Goal: Information Seeking & Learning: Learn about a topic

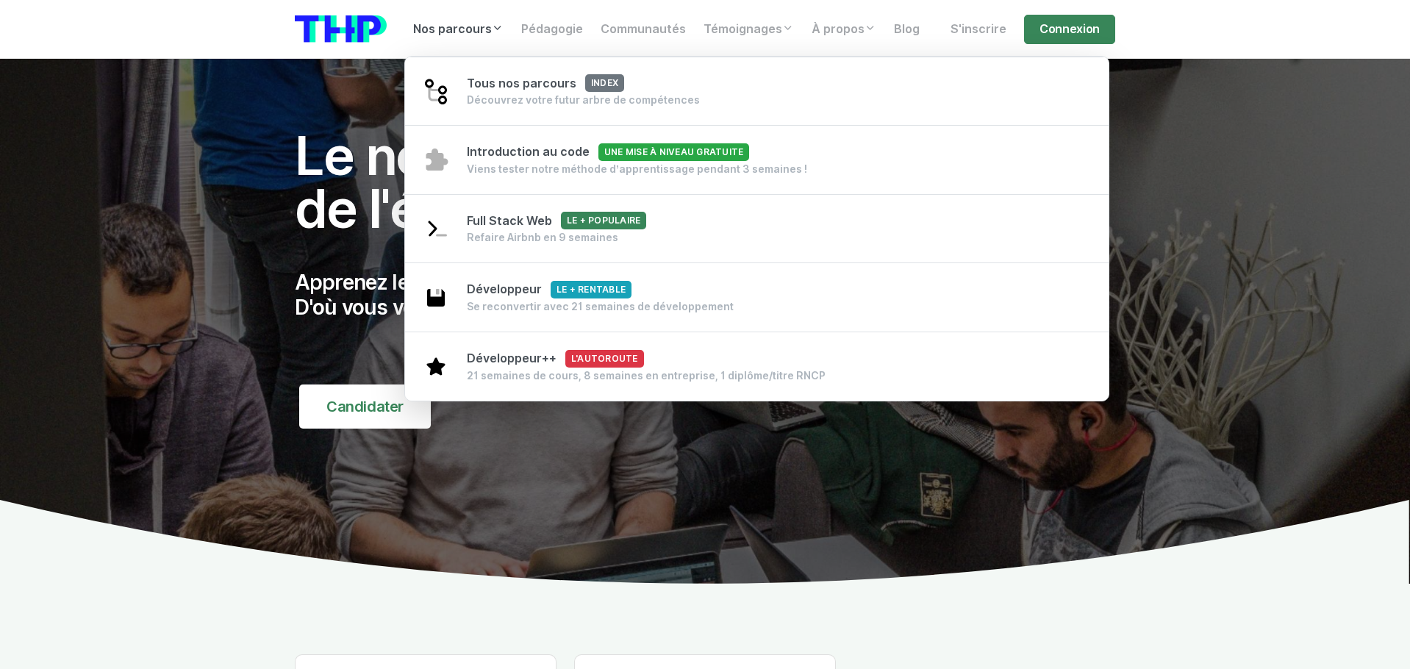
click at [453, 32] on link "Nos parcours" at bounding box center [458, 29] width 108 height 29
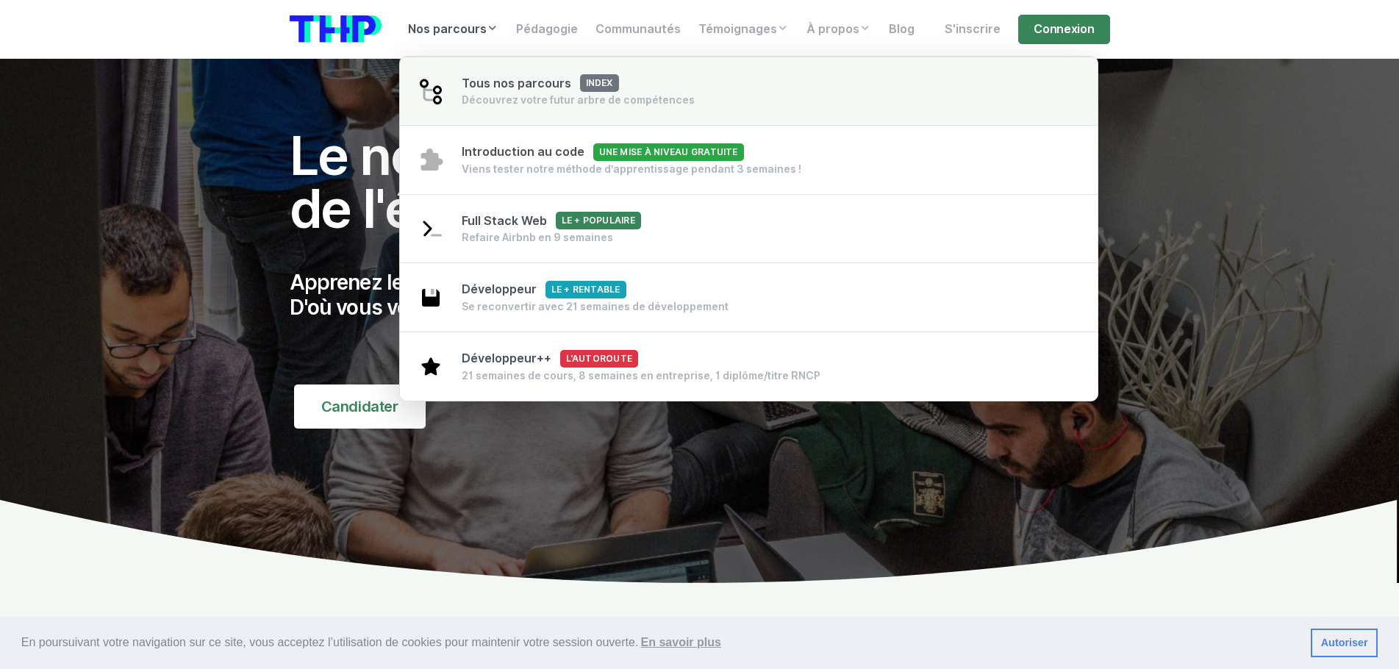
click at [489, 90] on span "Tous nos parcours index" at bounding box center [540, 83] width 157 height 14
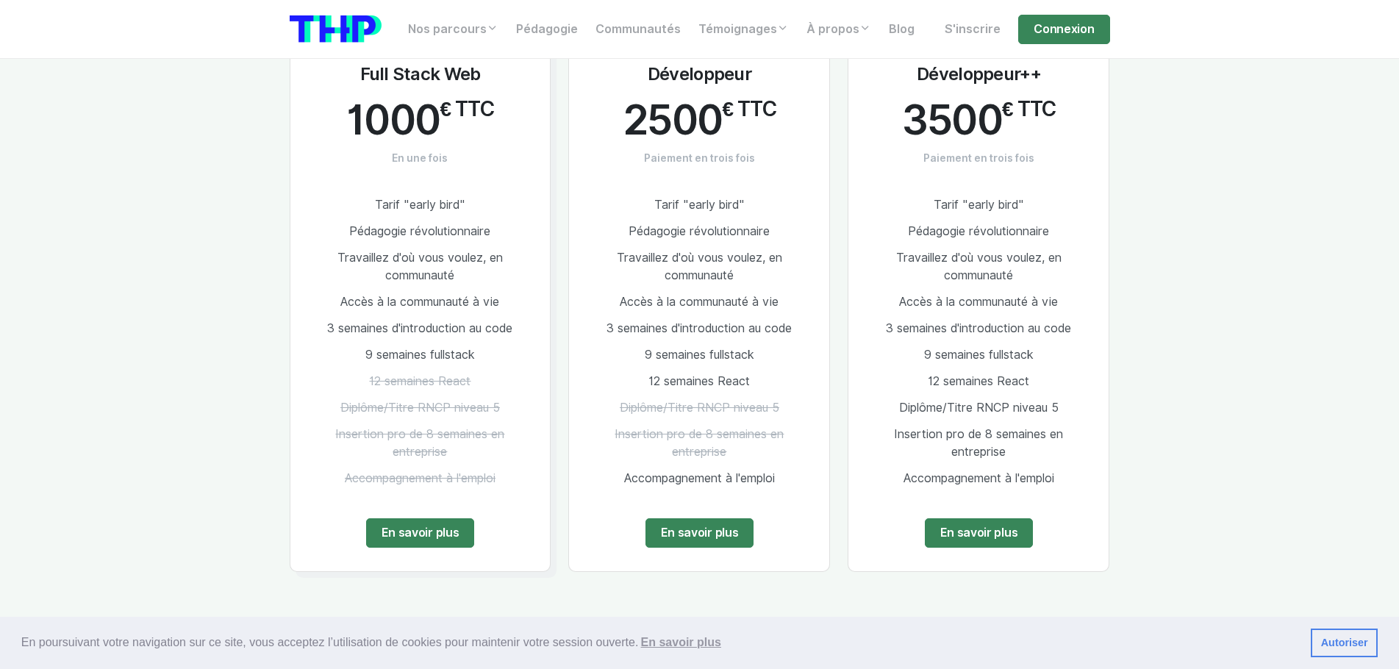
scroll to position [882, 0]
